Goal: Task Accomplishment & Management: Use online tool/utility

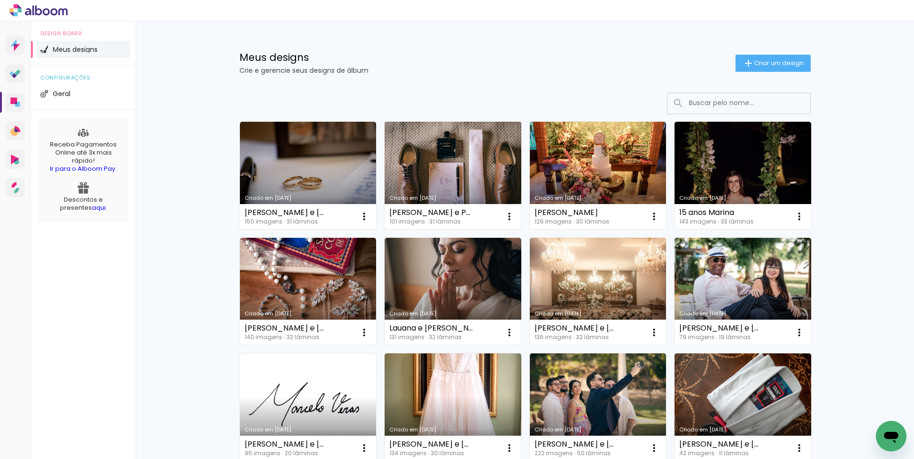
click at [483, 162] on link "Criado em [DATE]" at bounding box center [452, 176] width 137 height 108
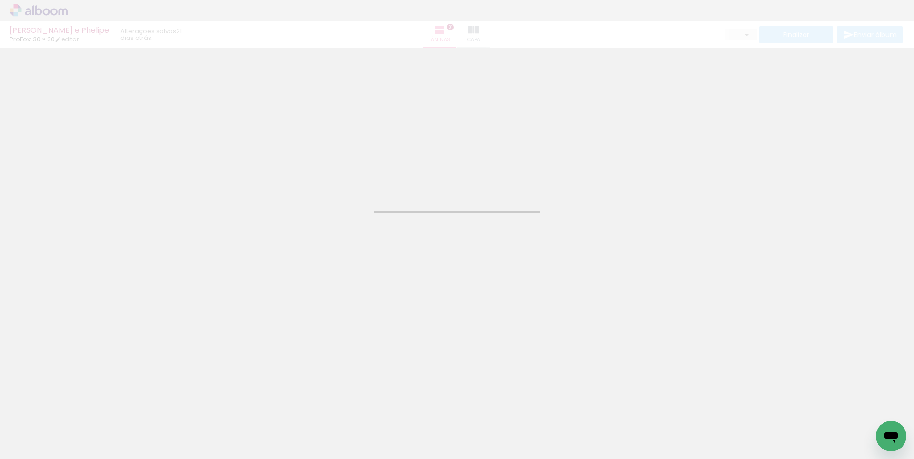
type input "JPG"
type input "Alta, 300 DPI"
